Goal: Information Seeking & Learning: Understand process/instructions

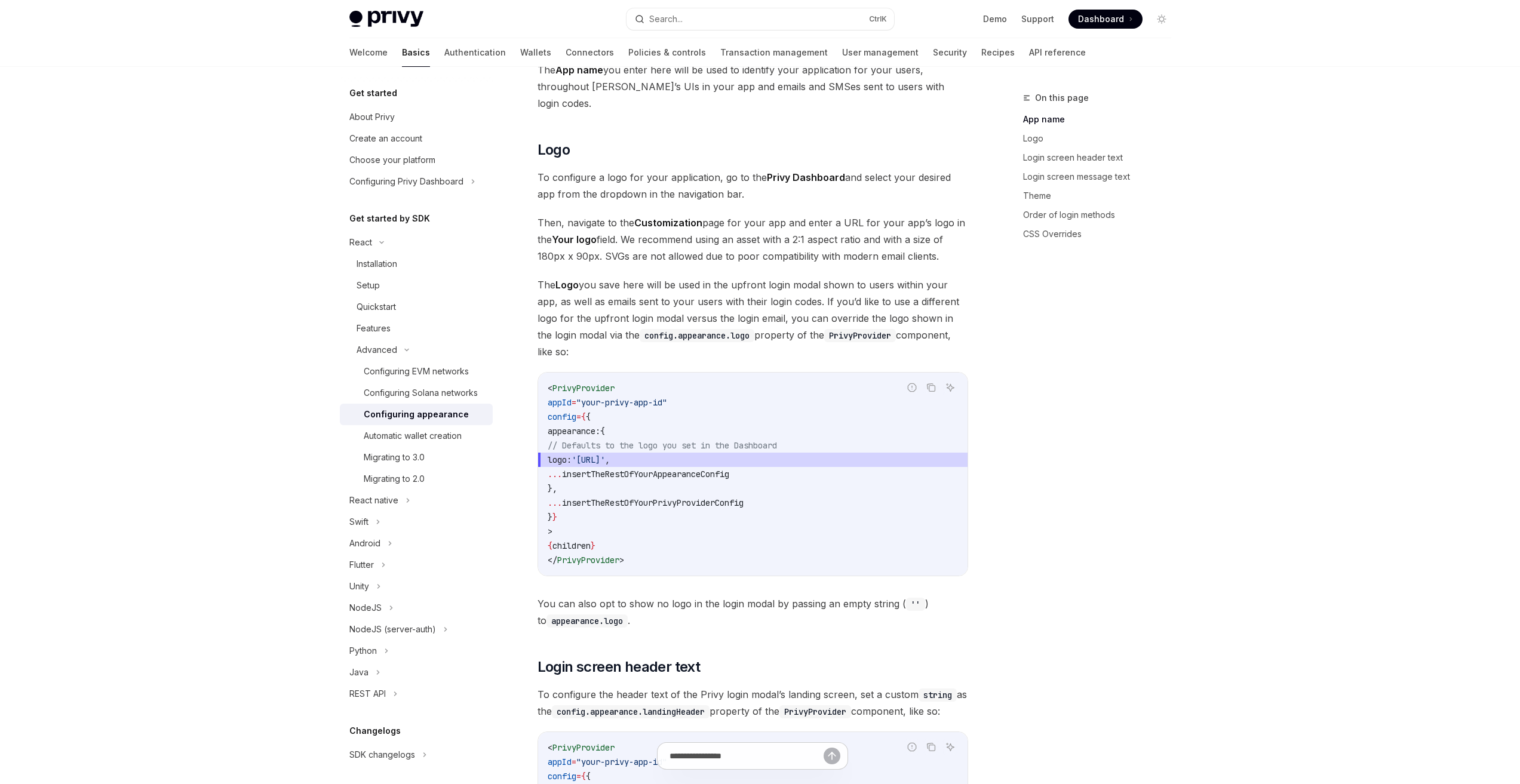
scroll to position [418, 0]
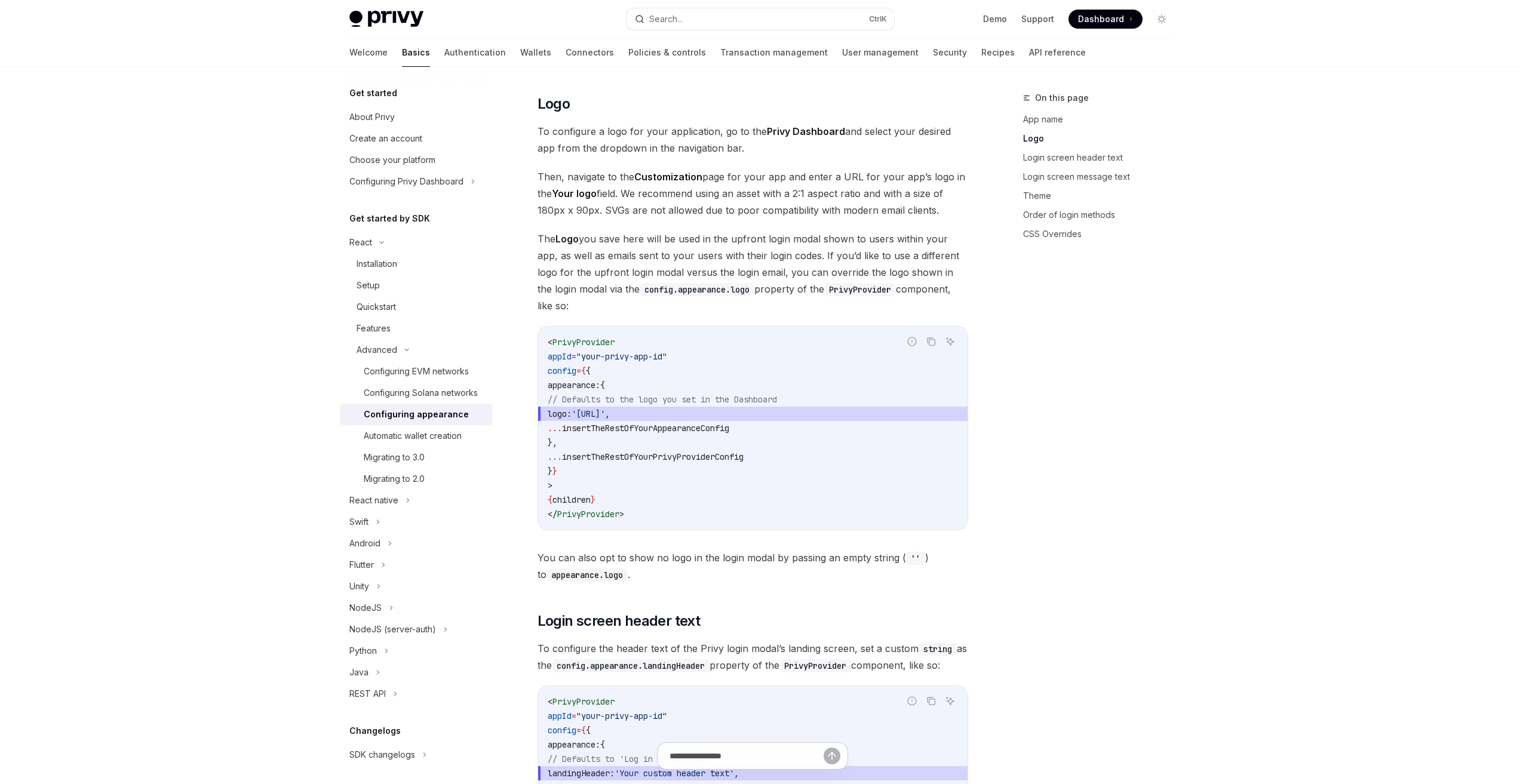
click at [1106, 19] on span "Dashboard" at bounding box center [1101, 19] width 46 height 12
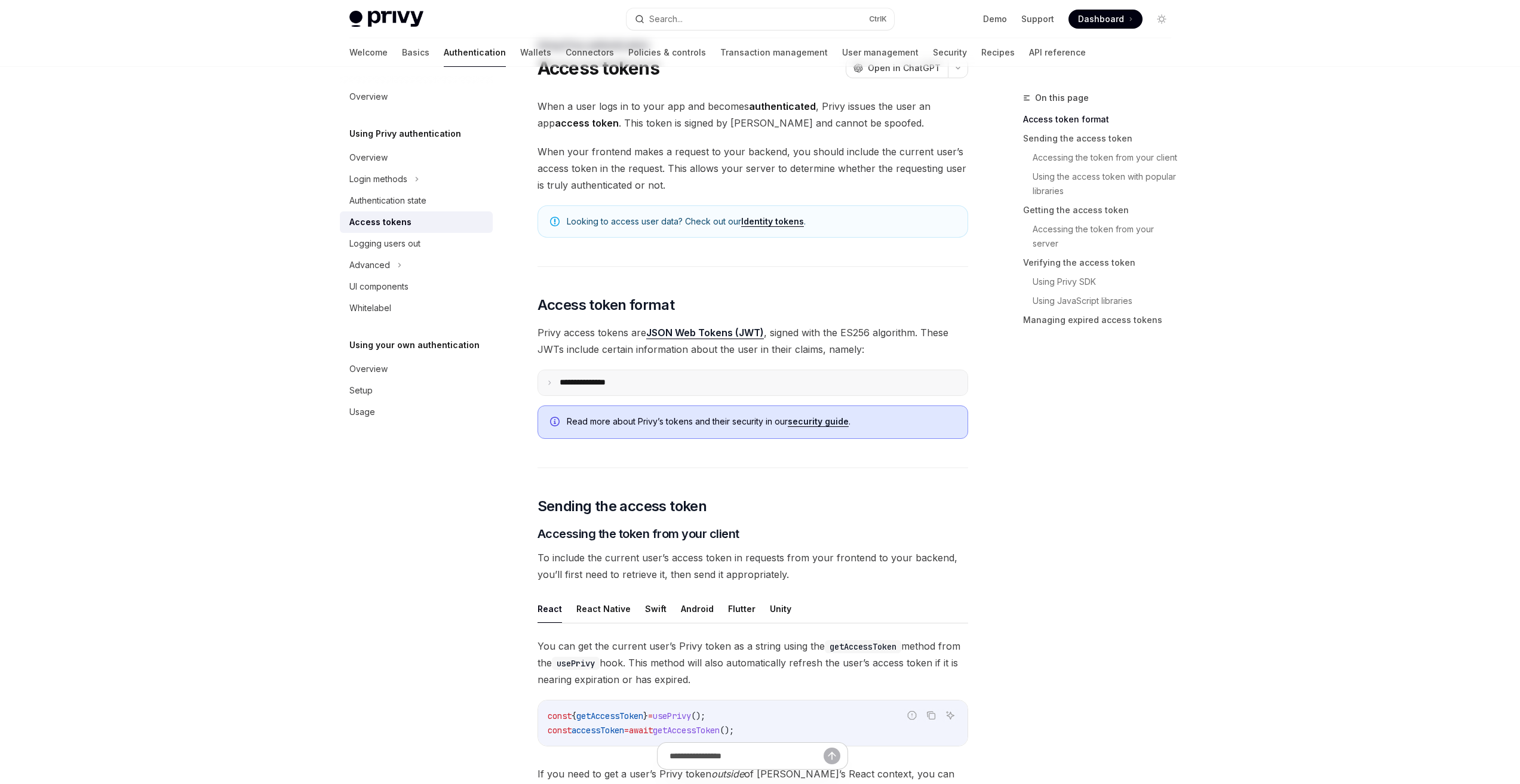
scroll to position [60, 0]
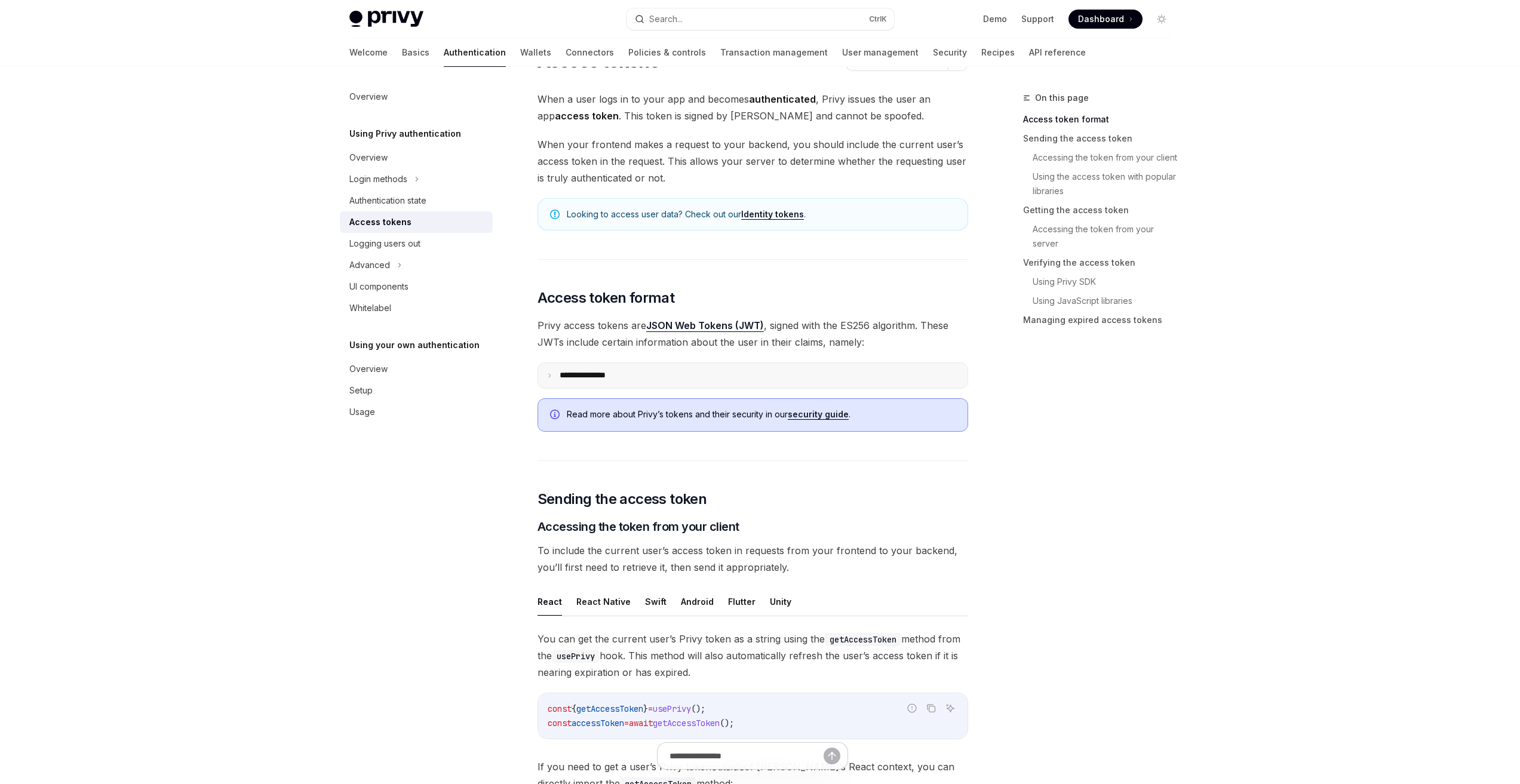
click at [598, 375] on p "**********" at bounding box center [592, 375] width 65 height 11
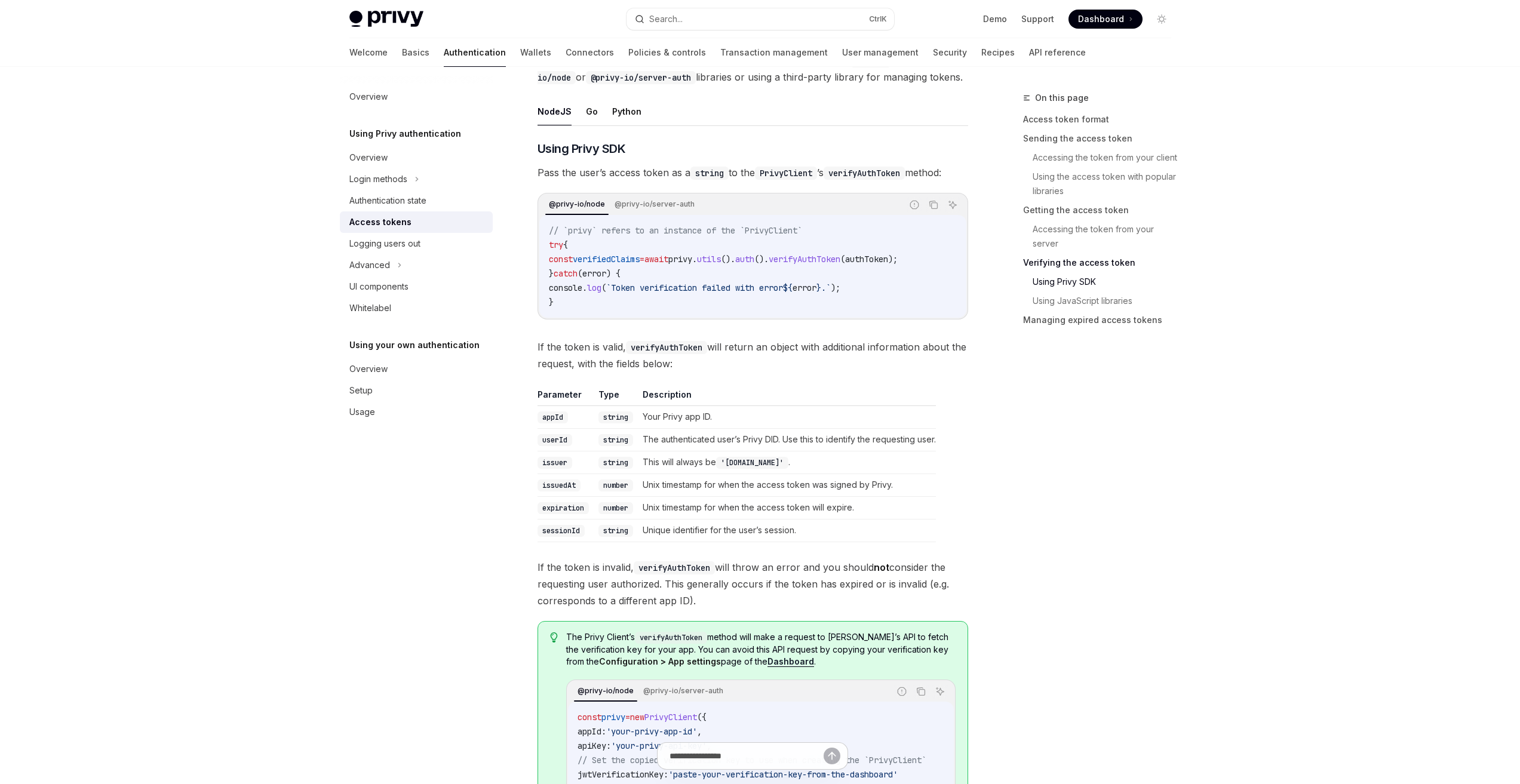
scroll to position [2269, 0]
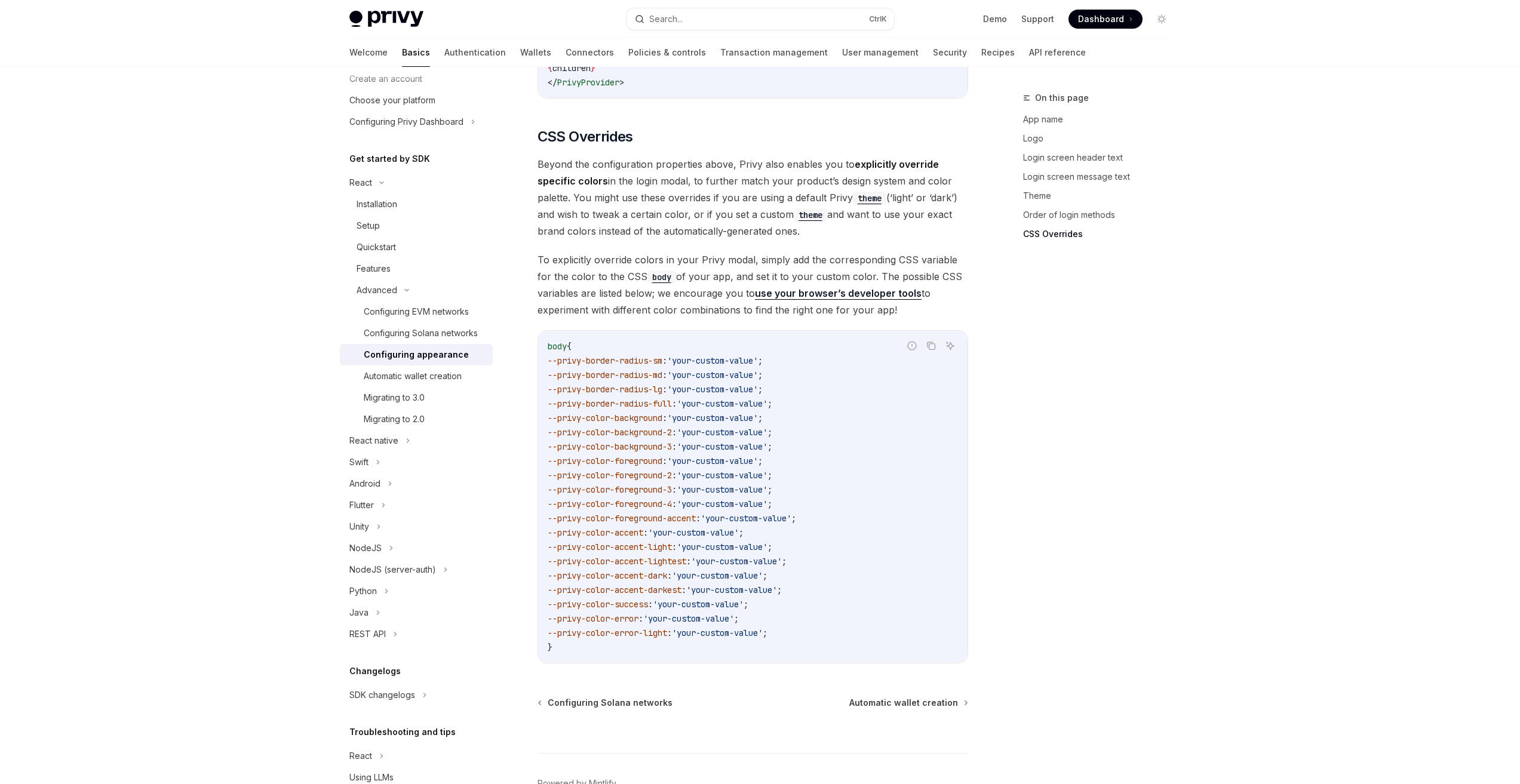
scroll to position [2677, 0]
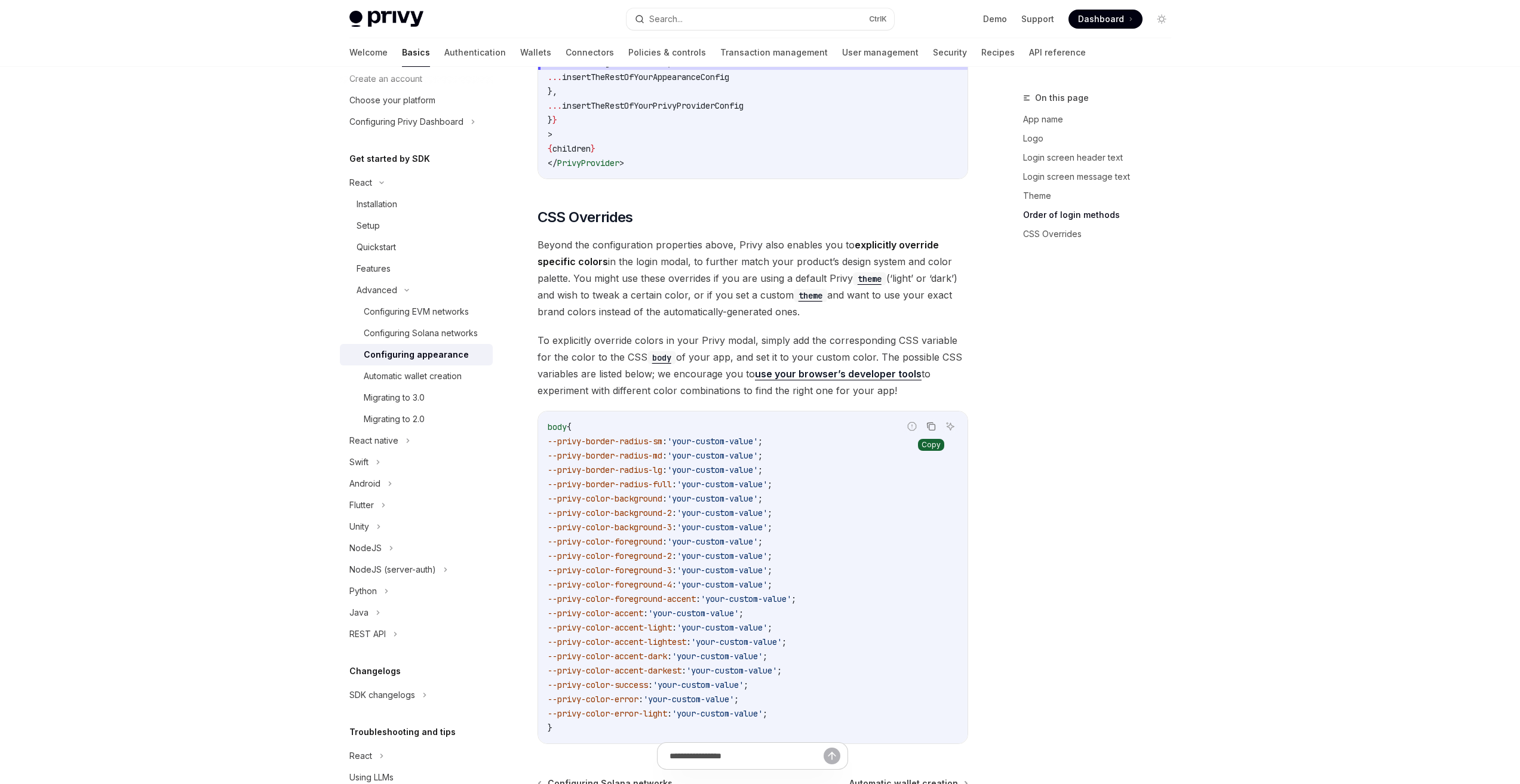
click at [929, 422] on icon "Copy the contents from the code block" at bounding box center [929, 425] width 6 height 5
drag, startPoint x: 613, startPoint y: 579, endPoint x: 563, endPoint y: 515, distance: 81.2
click at [611, 608] on span "--privy-color-accent" at bounding box center [595, 614] width 96 height 11
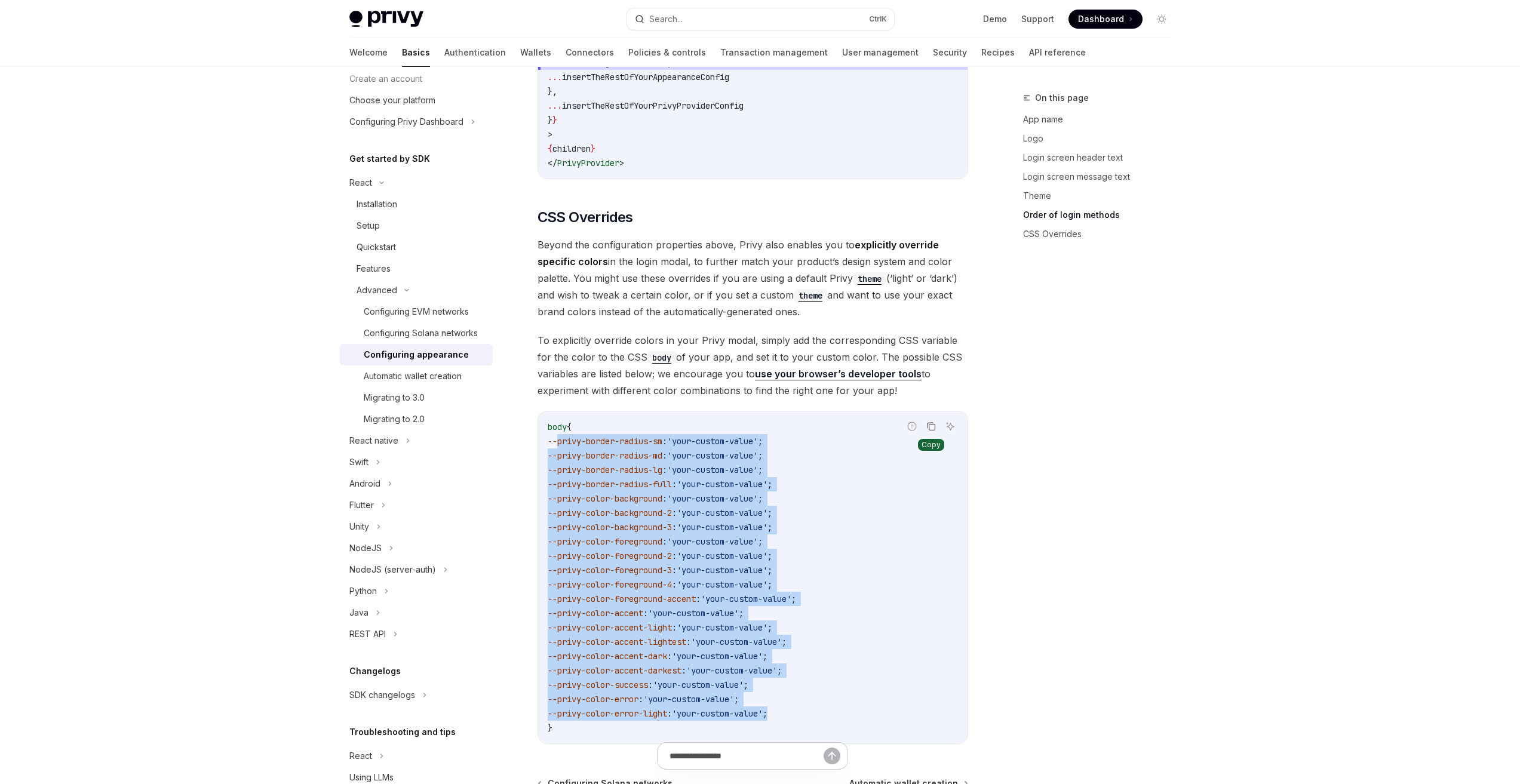
drag, startPoint x: 556, startPoint y: 407, endPoint x: 803, endPoint y: 681, distance: 368.9
click at [803, 681] on code "body { --privy-border-radius-sm : 'your-custom-value' ; --privy-border-radius-m…" at bounding box center [753, 577] width 410 height 315
copy code "--privy-border-radius-sm : 'your-custom-value' ; --privy-border-radius-md : 'yo…"
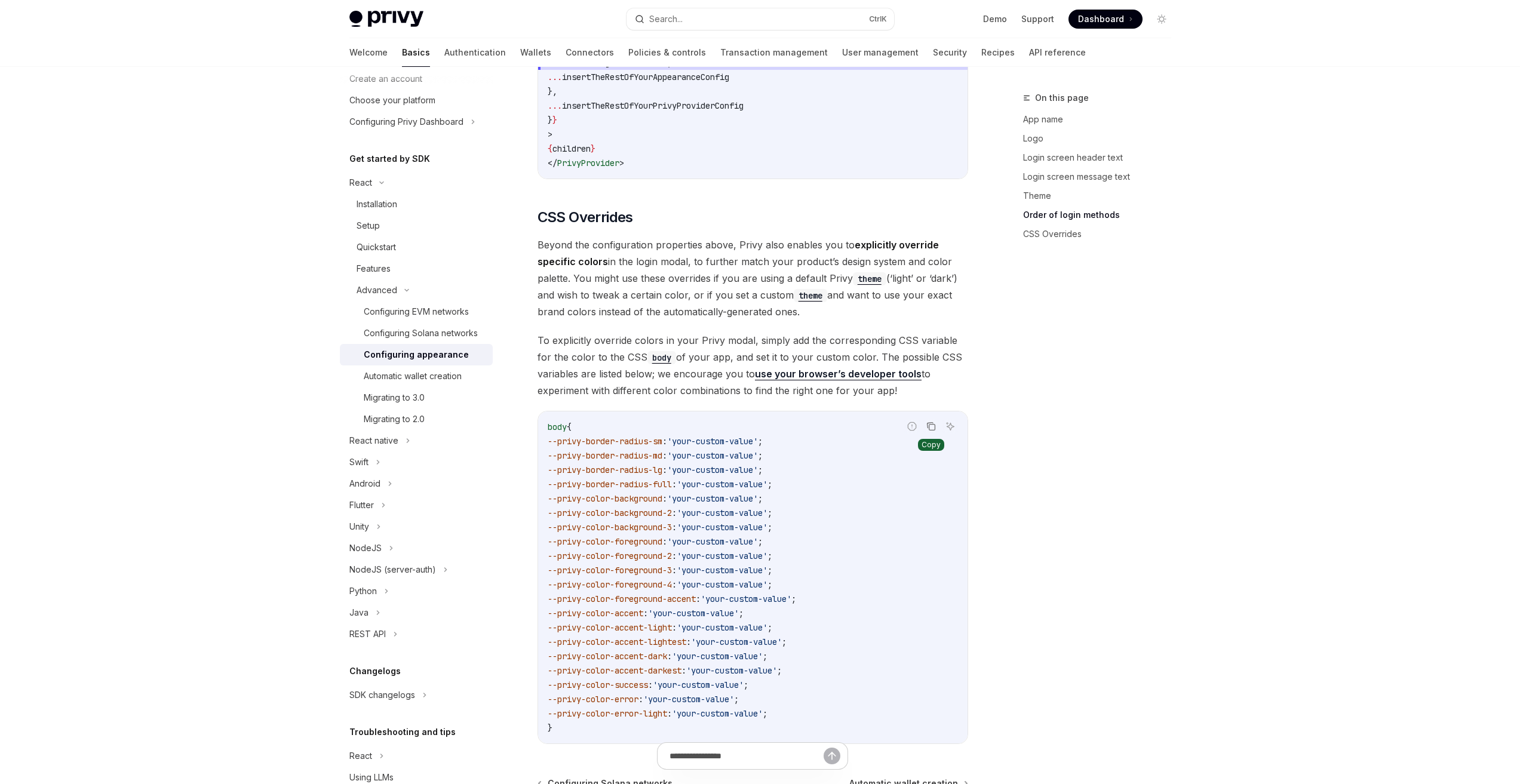
drag, startPoint x: 635, startPoint y: 305, endPoint x: 653, endPoint y: 310, distance: 18.7
click at [639, 332] on span "To explicitly override colors in your Privy modal, simply add the corresponding…" at bounding box center [753, 365] width 430 height 67
drag, startPoint x: 815, startPoint y: 316, endPoint x: 797, endPoint y: 328, distance: 21.6
click at [813, 332] on span "To explicitly override colors in your Privy modal, simply add the corresponding…" at bounding box center [753, 365] width 430 height 67
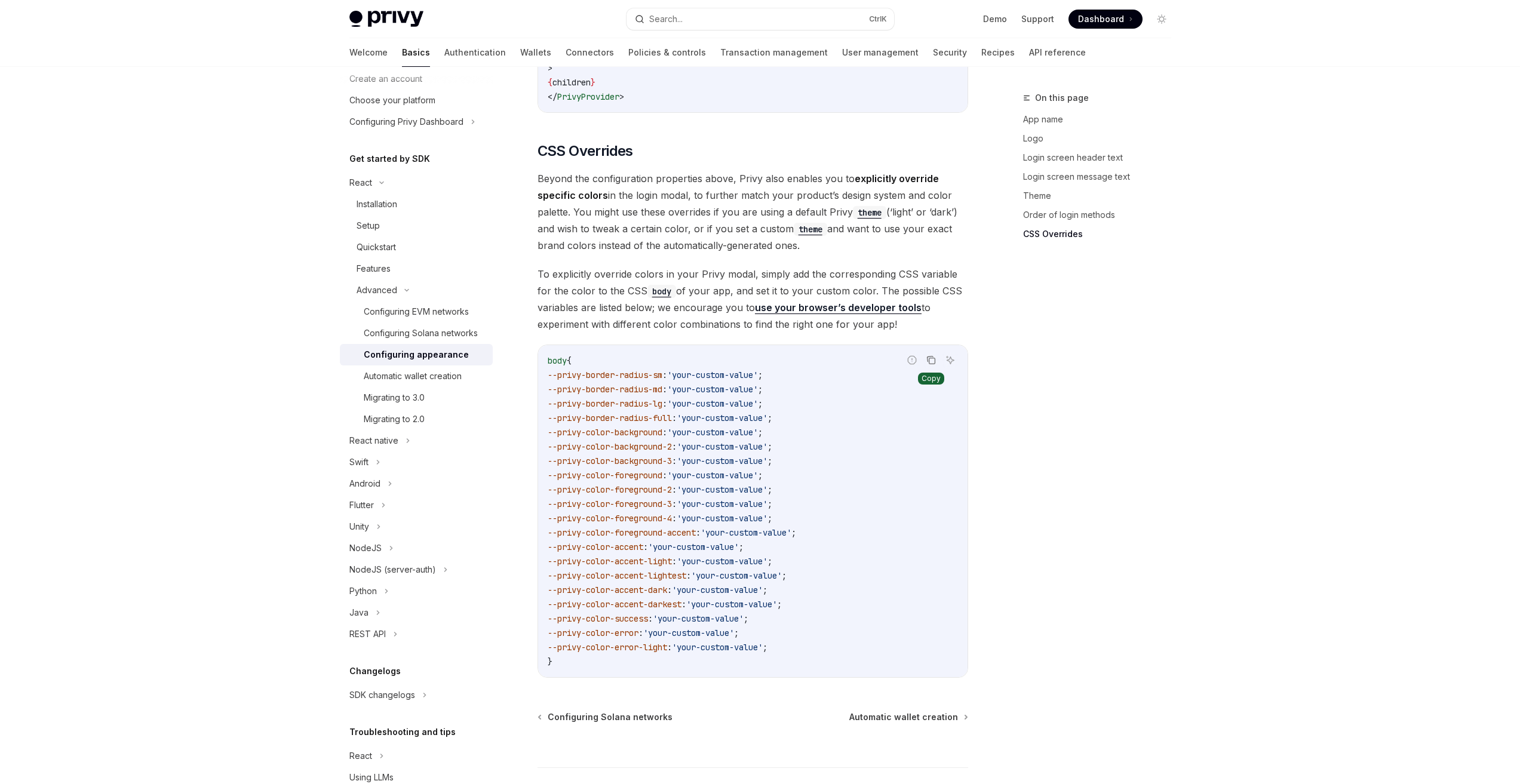
scroll to position [2737, 0]
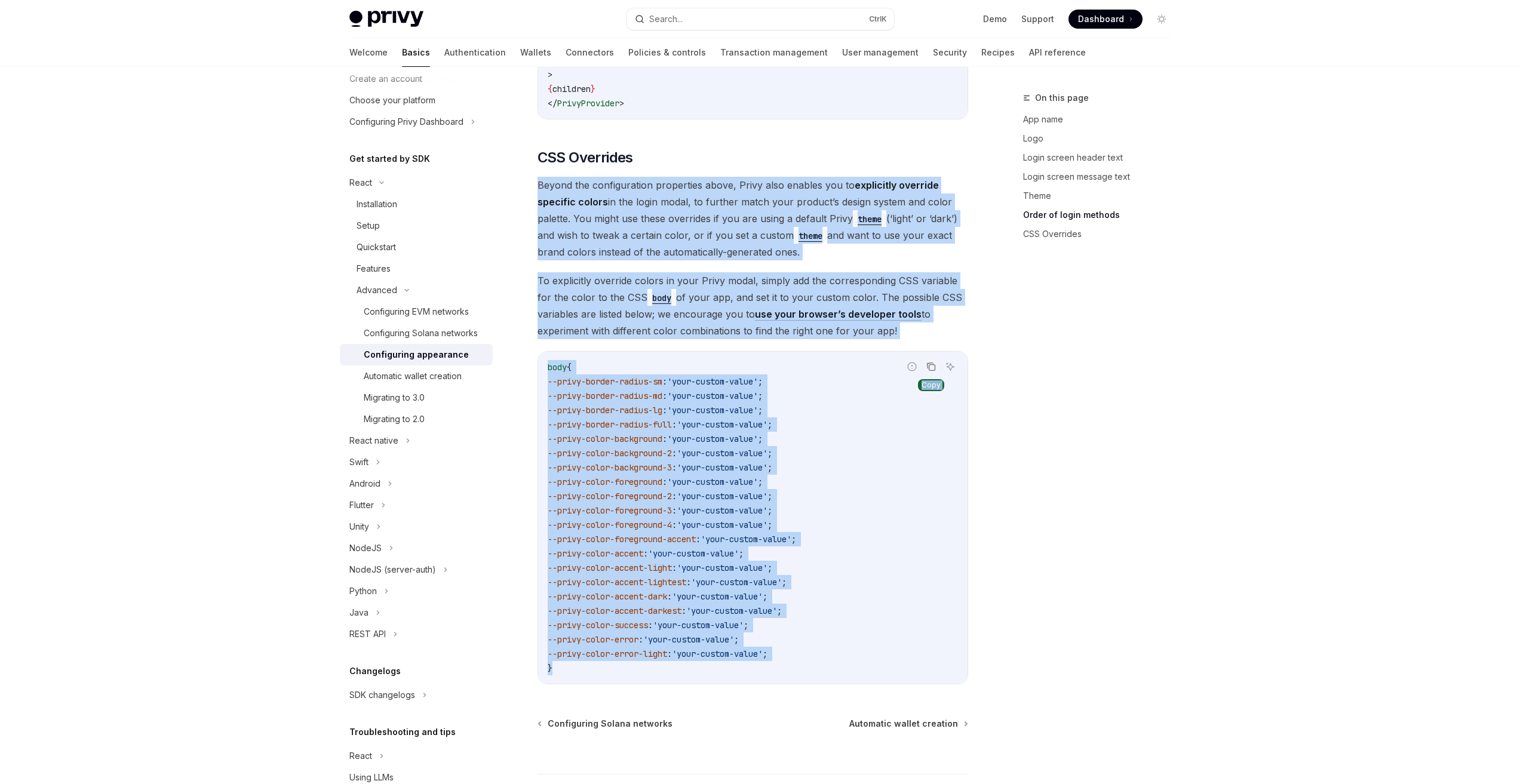
drag, startPoint x: 849, startPoint y: 635, endPoint x: 535, endPoint y: 156, distance: 572.7
copy div "Beyond the configuration properties above, Privy also enables you to explicitly…"
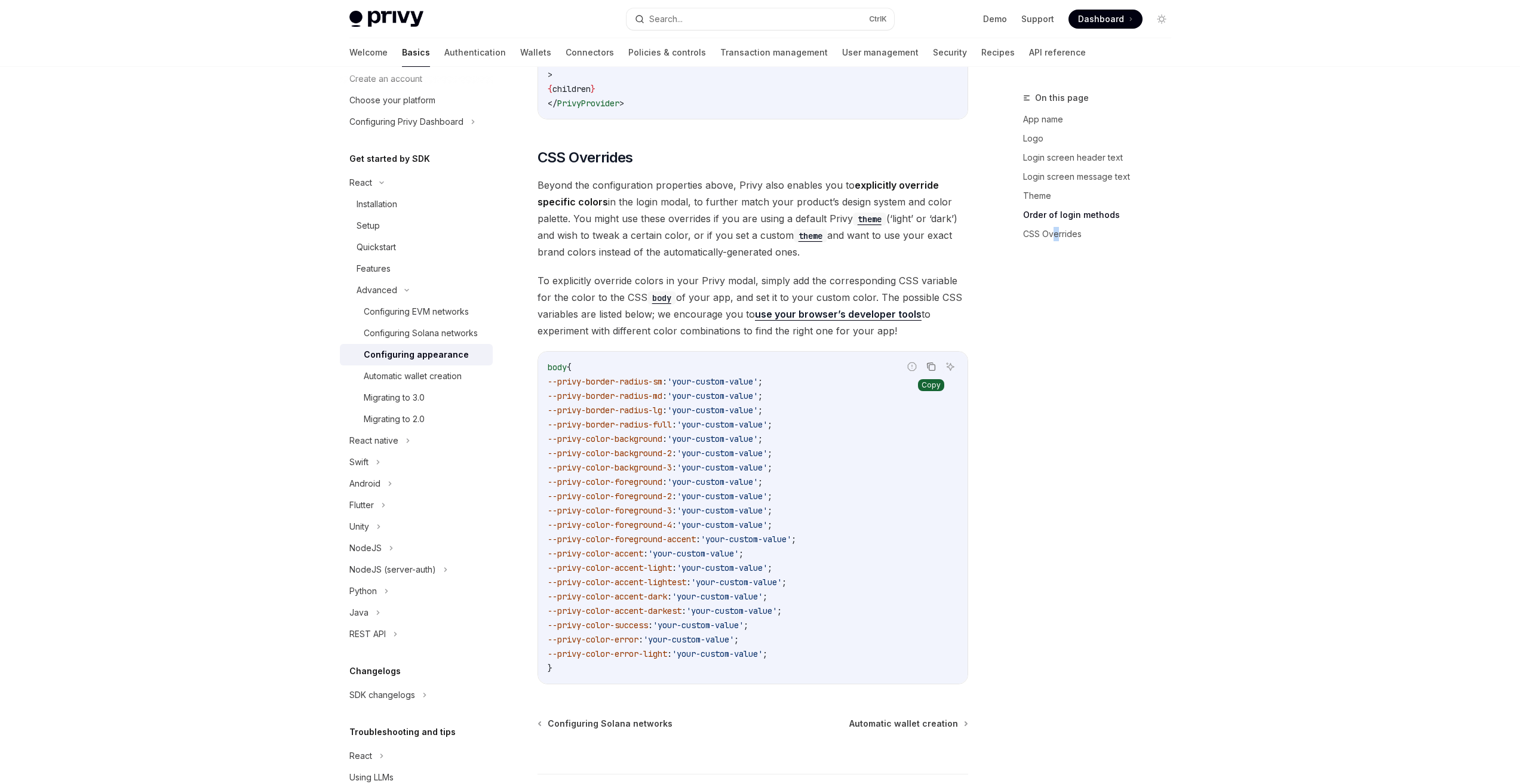
click at [1055, 400] on div "On this page App name Logo Login screen header text Login screen message text T…" at bounding box center [1090, 437] width 181 height 693
click at [439, 384] on div "Automatic wallet creation" at bounding box center [413, 376] width 98 height 14
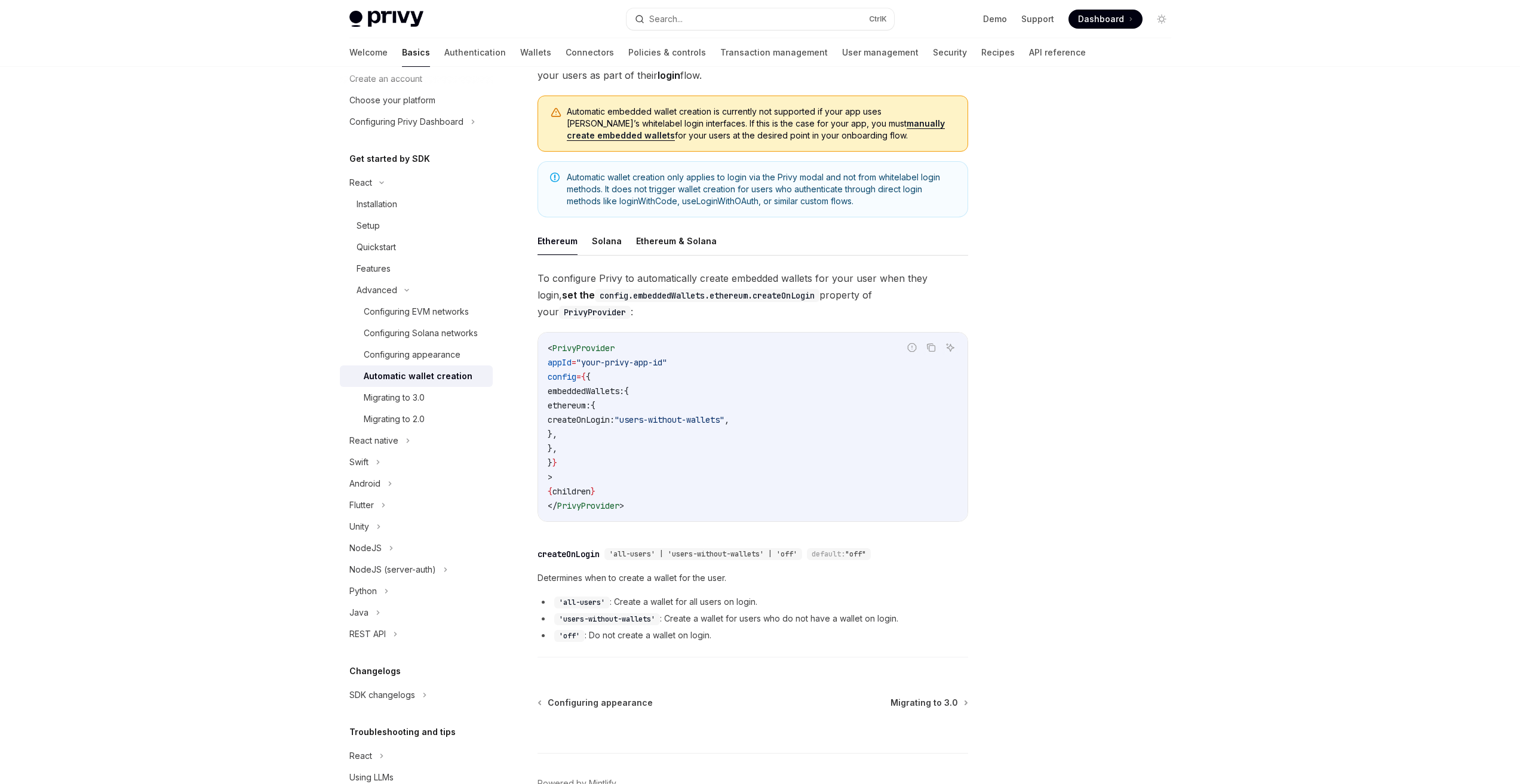
scroll to position [96, 0]
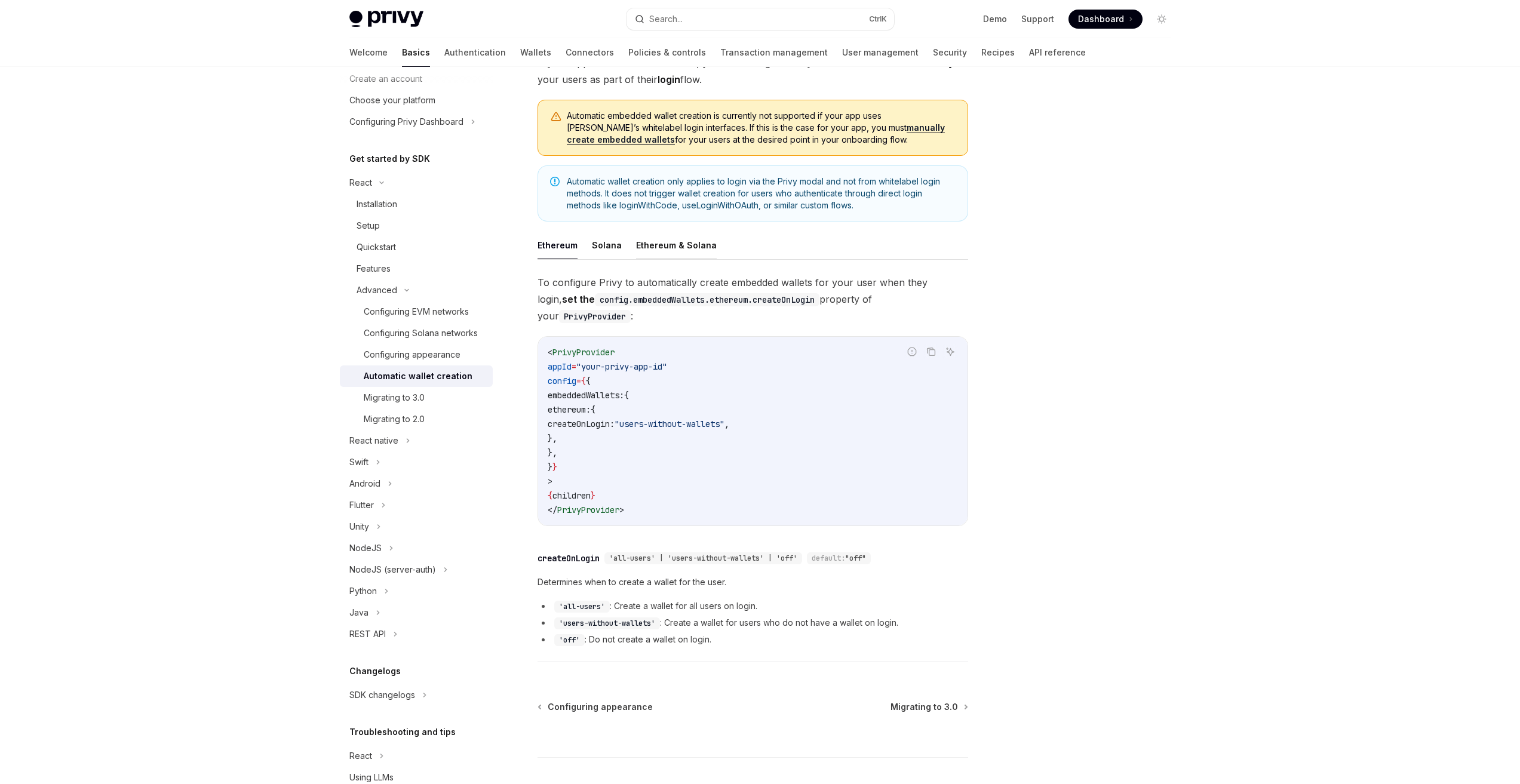
click at [672, 236] on button "Ethereum & Solana" at bounding box center [676, 244] width 81 height 28
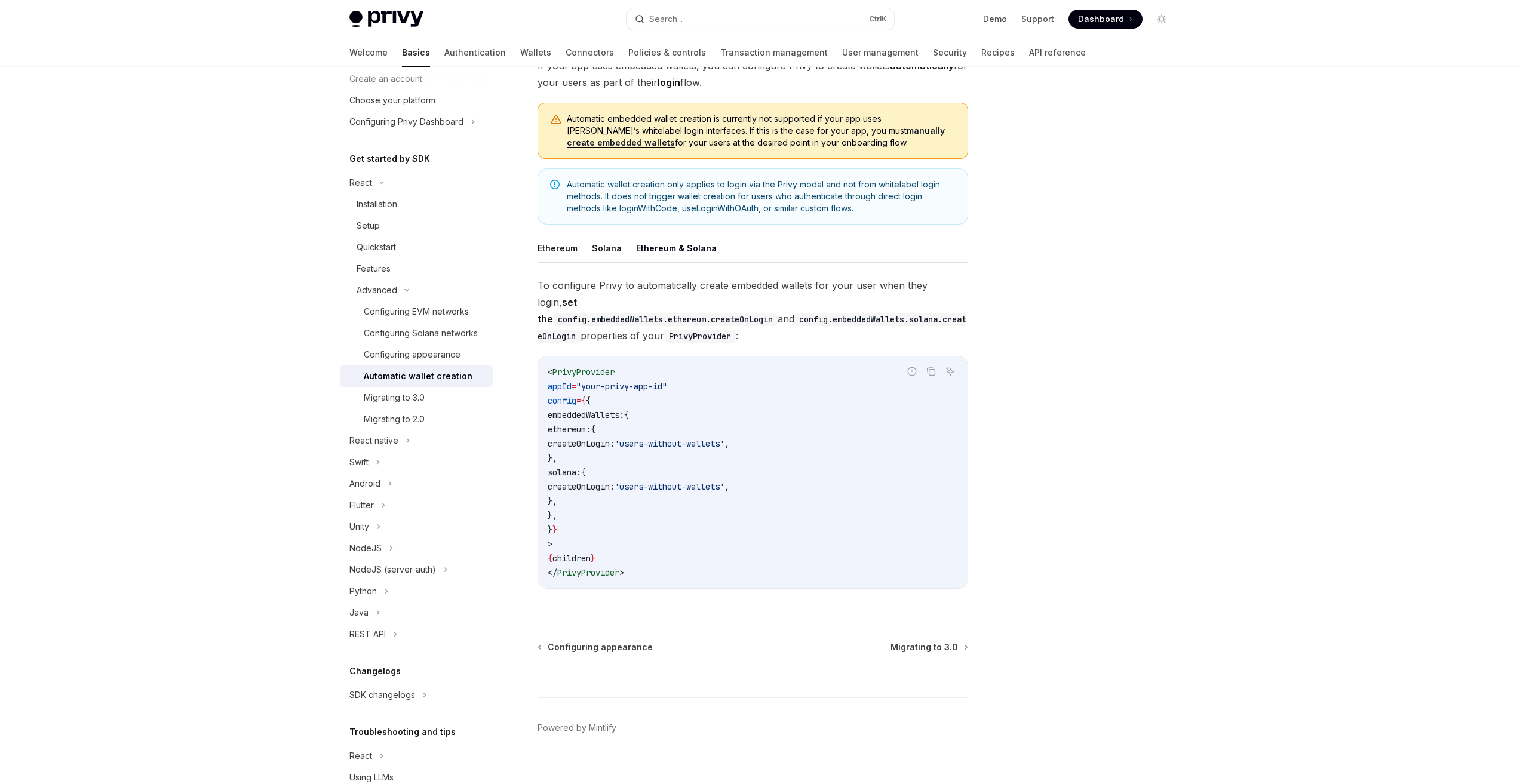
click at [608, 251] on button "Solana" at bounding box center [607, 248] width 30 height 28
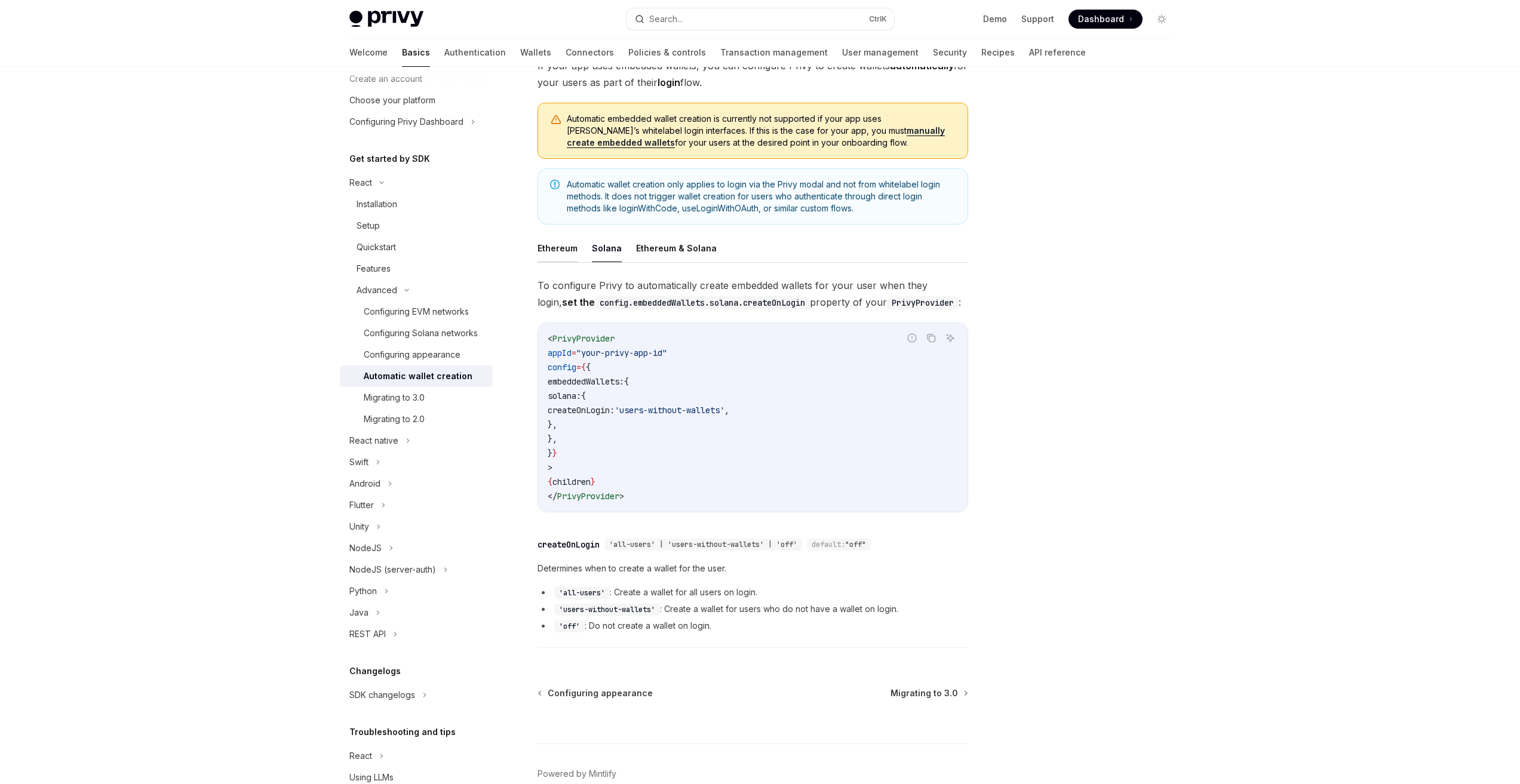
click at [567, 250] on button "Ethereum" at bounding box center [557, 248] width 40 height 28
type textarea "*"
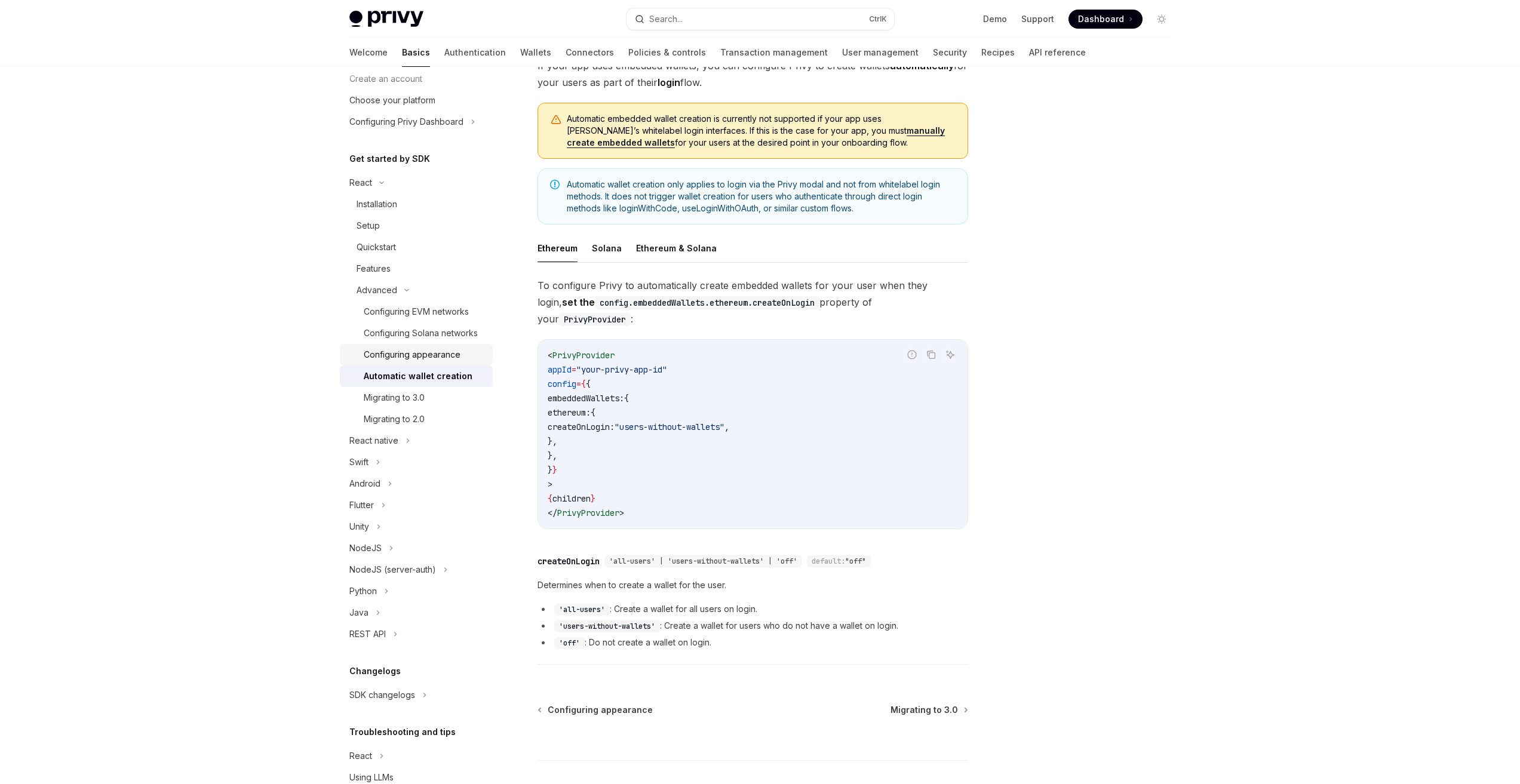
drag, startPoint x: 418, startPoint y: 360, endPoint x: 432, endPoint y: 362, distance: 14.1
click at [418, 361] on link "Configuring appearance" at bounding box center [416, 355] width 153 height 22
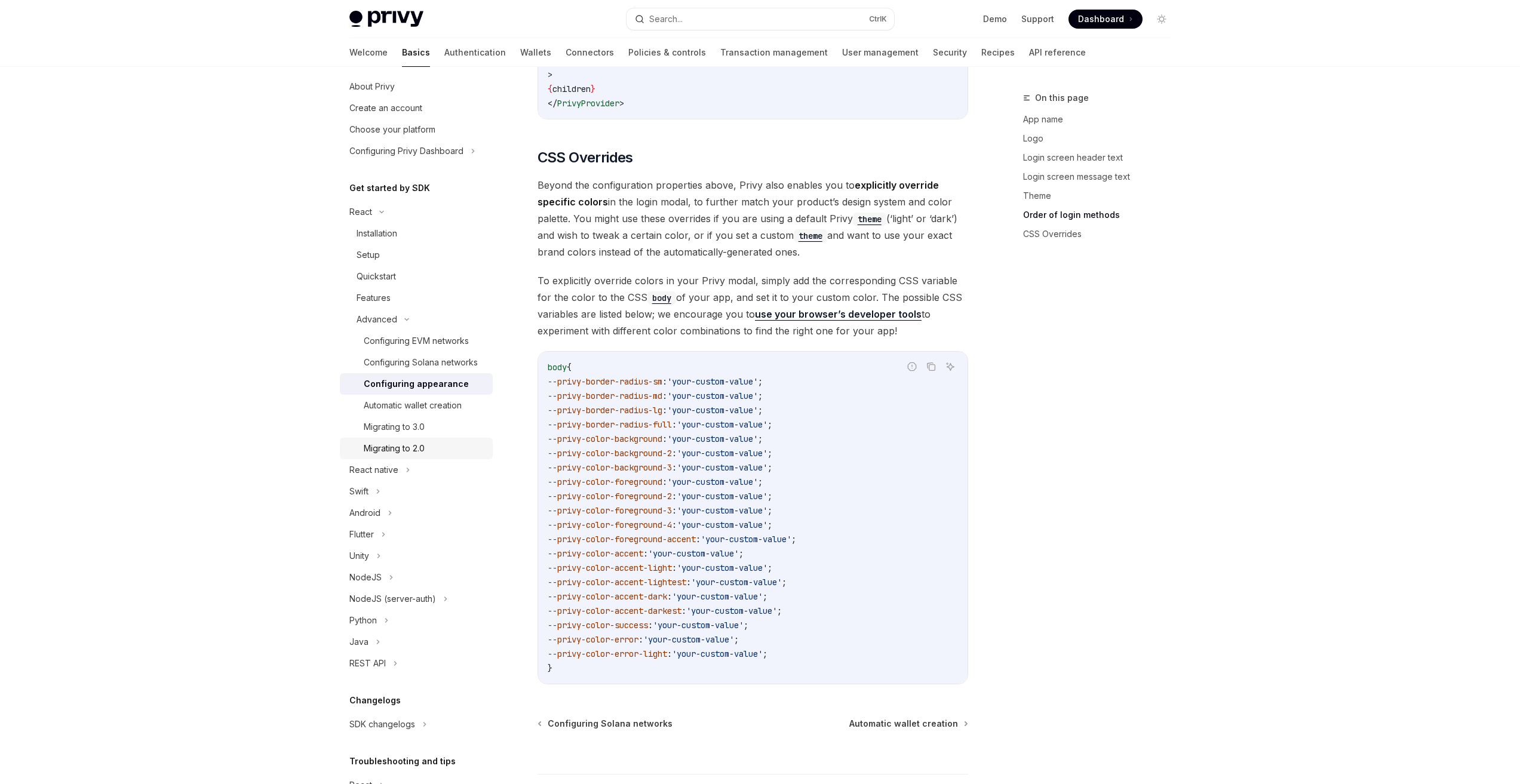
scroll to position [124, 0]
